Goal: Transaction & Acquisition: Obtain resource

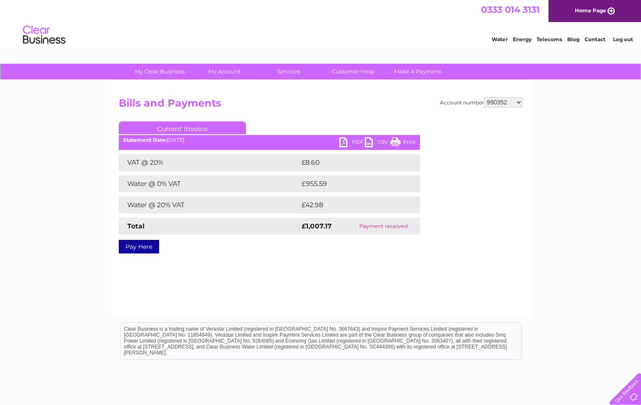
click at [506, 103] on select "911648 975946 979041 980046 990352 990353 990356 990361 997232 1080773 1081707 …" at bounding box center [503, 102] width 39 height 10
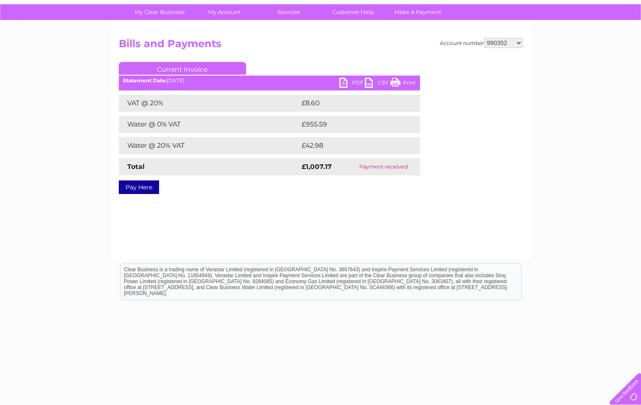
scroll to position [64, 0]
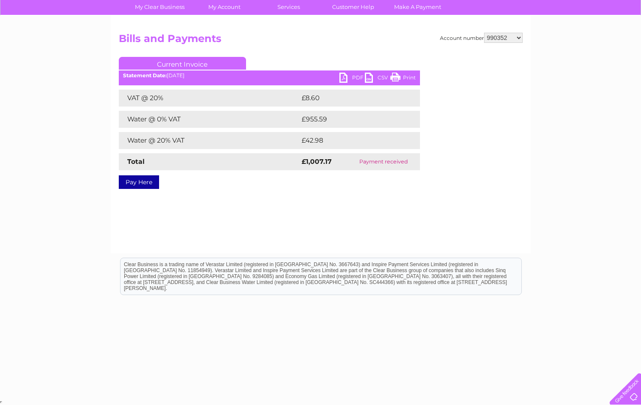
click at [509, 38] on select "911648 975946 979041 980046 990352 990353 990356 990361 997232 1080773 1081707 …" at bounding box center [503, 38] width 39 height 10
select select "30292127"
click at [484, 33] on select "911648 975946 979041 980046 990352 990353 990356 990361 997232 1080773 1081707 …" at bounding box center [503, 38] width 39 height 10
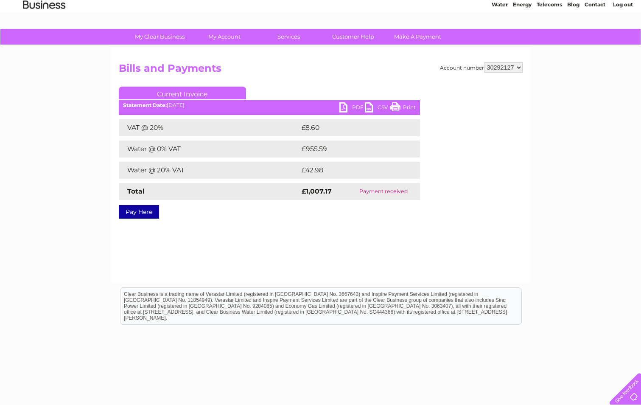
scroll to position [0, 0]
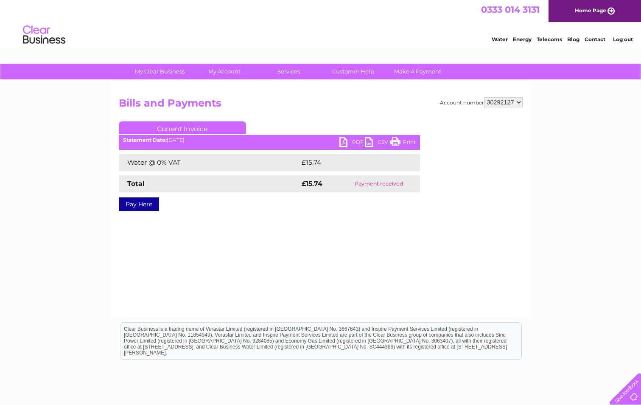
click at [354, 141] on link "PDF" at bounding box center [351, 143] width 25 height 12
click at [501, 106] on select "911648 975946 979041 980046 990352 990353 990356 990361 997232 1080773 1081707 …" at bounding box center [503, 102] width 39 height 10
select select "1141245"
click at [484, 97] on select "911648 975946 979041 980046 990352 990353 990356 990361 997232 1080773 1081707 …" at bounding box center [503, 102] width 39 height 10
click at [351, 140] on link "PDF" at bounding box center [351, 143] width 25 height 12
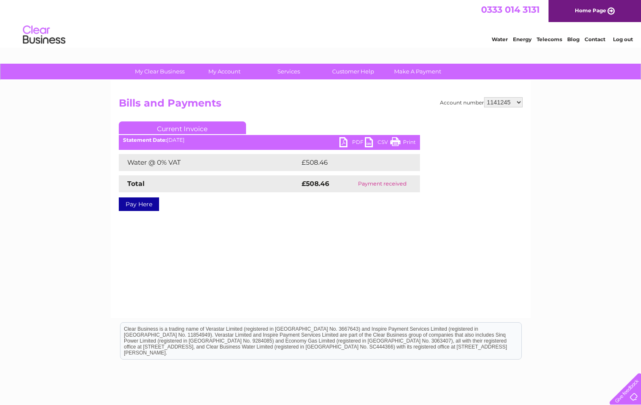
click at [520, 104] on select "911648 975946 979041 980046 990352 990353 990356 990361 997232 1080773 1081707 …" at bounding box center [503, 102] width 39 height 10
select select "1094045"
click at [484, 97] on select "911648 975946 979041 980046 990352 990353 990356 990361 997232 1080773 1081707 …" at bounding box center [503, 102] width 39 height 10
